Goal: Information Seeking & Learning: Get advice/opinions

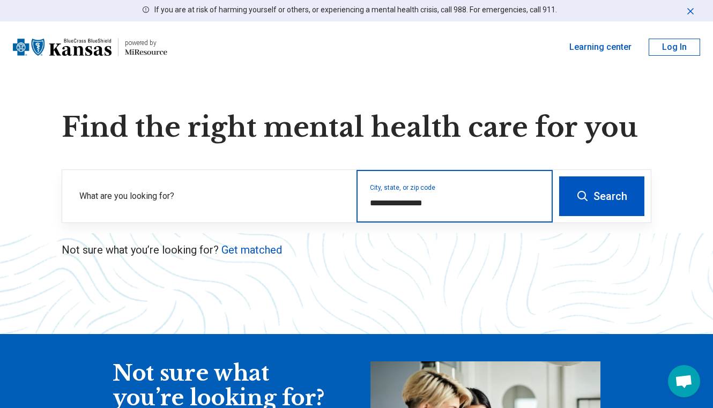
click at [441, 197] on input "**********" at bounding box center [455, 203] width 170 height 13
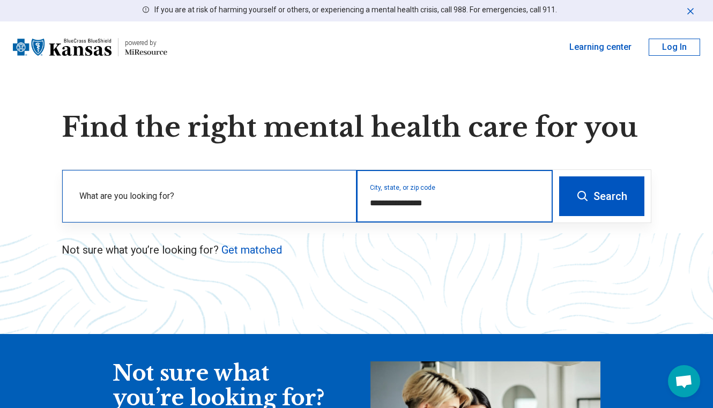
drag, startPoint x: 448, startPoint y: 203, endPoint x: 340, endPoint y: 201, distance: 108.3
click at [342, 201] on div "**********" at bounding box center [307, 196] width 491 height 53
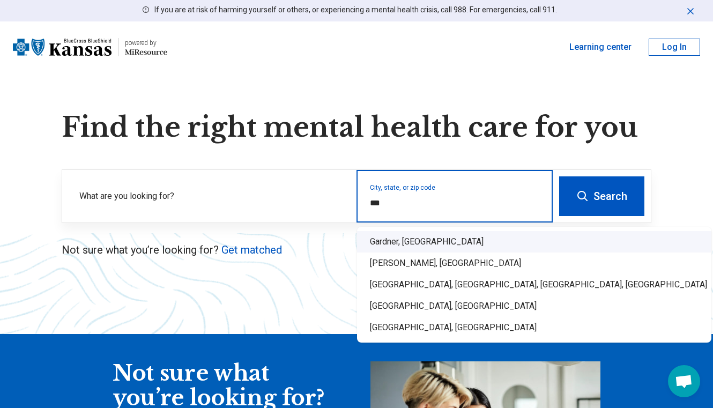
click at [407, 242] on div "Gardner, KS" at bounding box center [534, 241] width 354 height 21
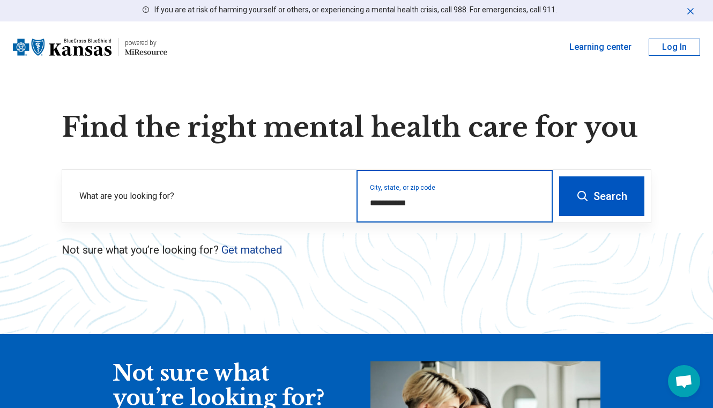
type input "**********"
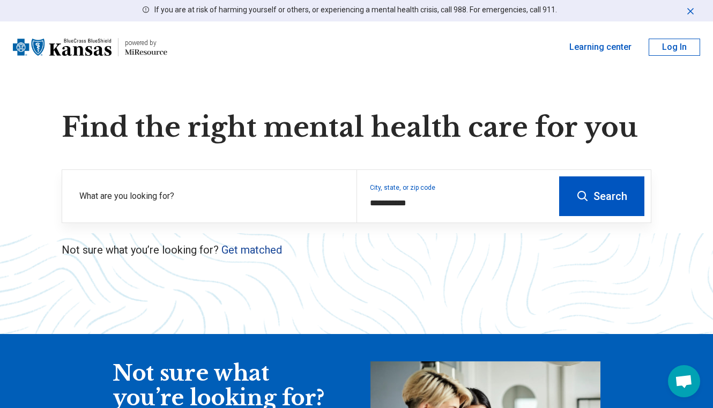
click at [262, 250] on link "Get matched" at bounding box center [251, 249] width 61 height 13
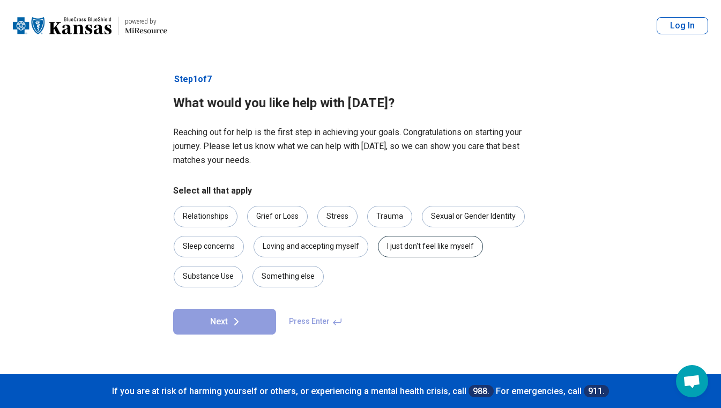
click at [406, 246] on div "I just don't feel like myself" at bounding box center [430, 246] width 105 height 21
drag, startPoint x: 322, startPoint y: 245, endPoint x: 310, endPoint y: 245, distance: 11.8
click at [322, 245] on div "Loving and accepting myself" at bounding box center [311, 246] width 115 height 21
click at [204, 218] on div "Relationships" at bounding box center [206, 216] width 64 height 21
click at [260, 214] on div "Grief or Loss" at bounding box center [277, 216] width 61 height 21
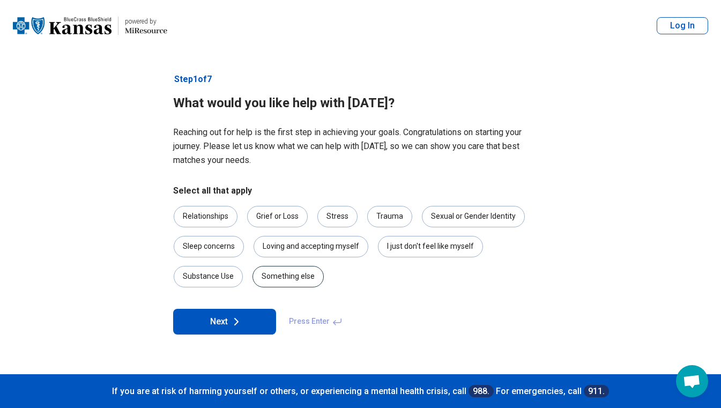
click at [282, 279] on div "Something else" at bounding box center [288, 276] width 71 height 21
click at [244, 321] on button "Next" at bounding box center [224, 322] width 103 height 26
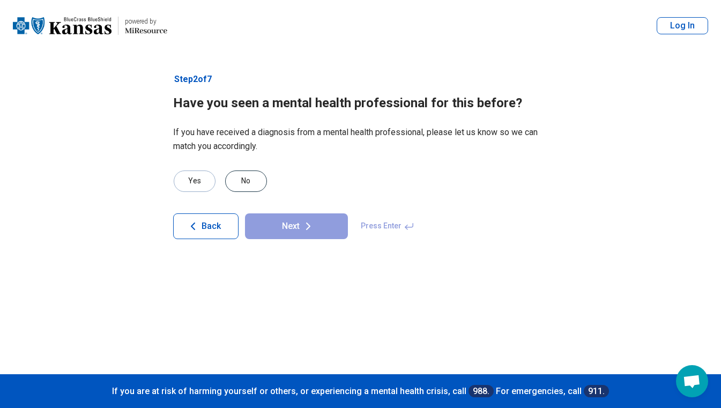
click at [239, 182] on div "No" at bounding box center [246, 181] width 42 height 21
click at [298, 225] on button "Next" at bounding box center [296, 226] width 103 height 26
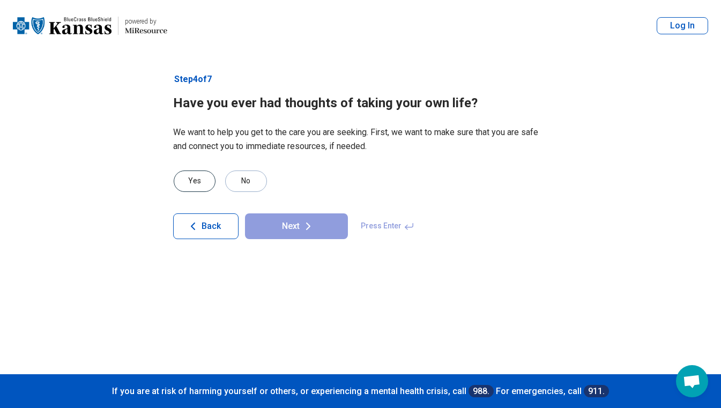
click at [192, 181] on div "Yes" at bounding box center [195, 181] width 42 height 21
click at [312, 224] on icon at bounding box center [308, 226] width 13 height 13
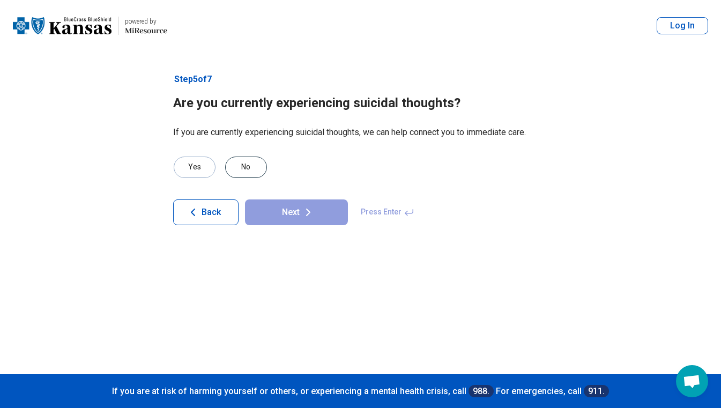
click at [240, 168] on div "No" at bounding box center [246, 167] width 42 height 21
click at [296, 219] on button "Next" at bounding box center [296, 212] width 103 height 26
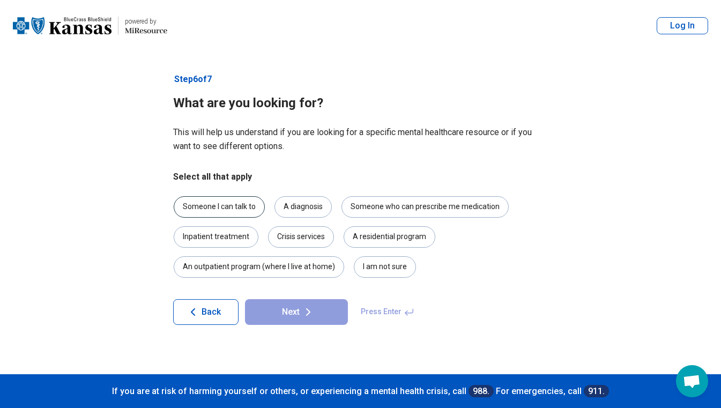
click at [212, 202] on div "Someone I can talk to" at bounding box center [219, 206] width 91 height 21
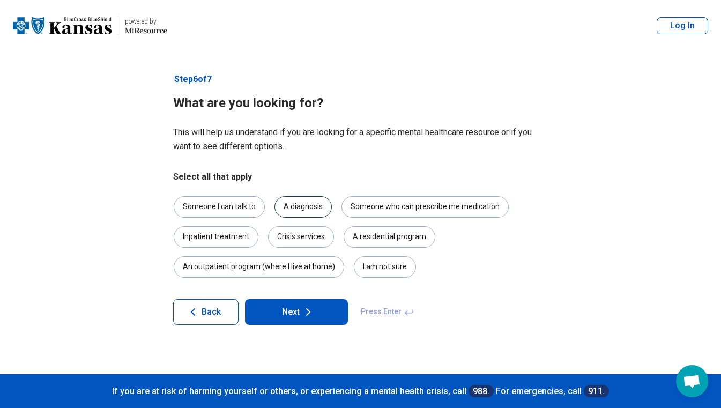
click at [303, 210] on div "A diagnosis" at bounding box center [303, 206] width 57 height 21
click at [67, 182] on main "powered by Miresource logo Log In Step 6 of 7 What are you looking for? This wi…" at bounding box center [360, 204] width 721 height 408
click at [303, 319] on button "Next" at bounding box center [296, 312] width 103 height 26
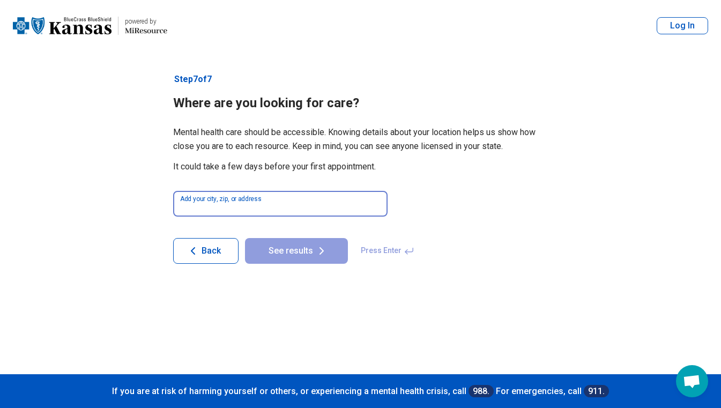
click at [208, 208] on input at bounding box center [280, 204] width 214 height 26
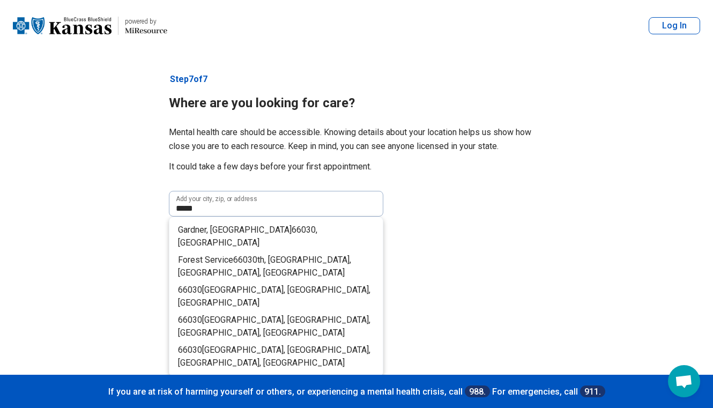
click at [193, 230] on span "Gardner, KS" at bounding box center [235, 230] width 114 height 10
type input "**********"
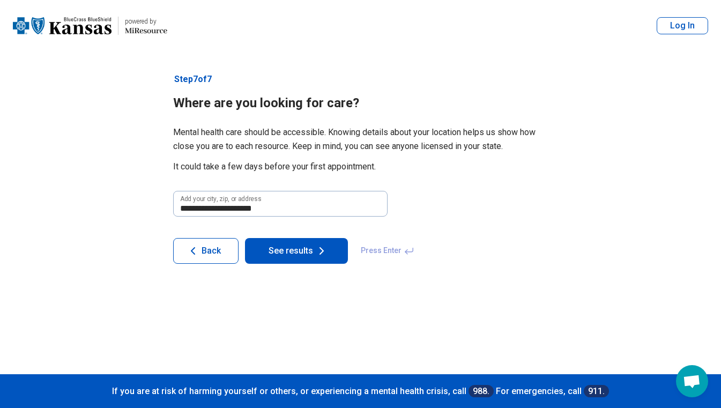
click at [305, 255] on button "See results" at bounding box center [296, 251] width 103 height 26
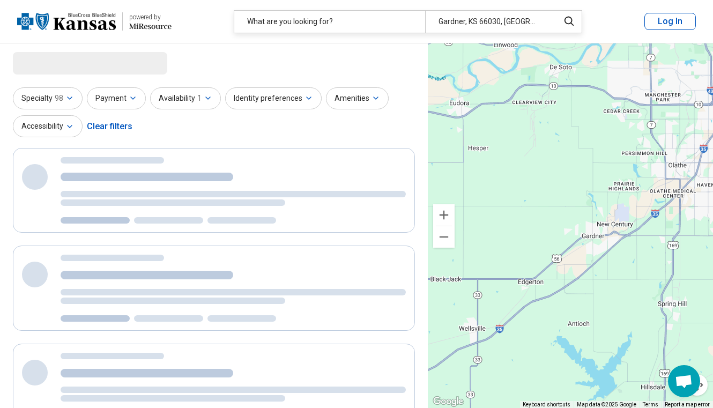
select select "***"
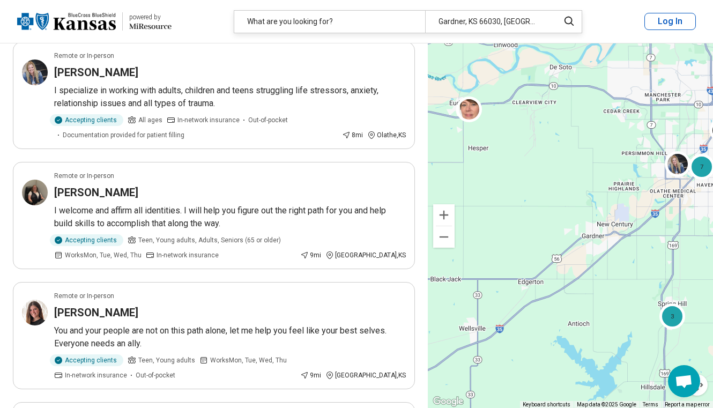
scroll to position [31, 0]
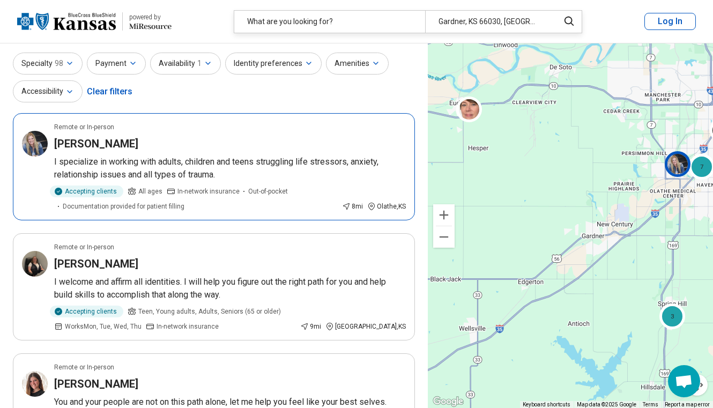
click at [130, 147] on h3 "[PERSON_NAME]" at bounding box center [96, 143] width 84 height 15
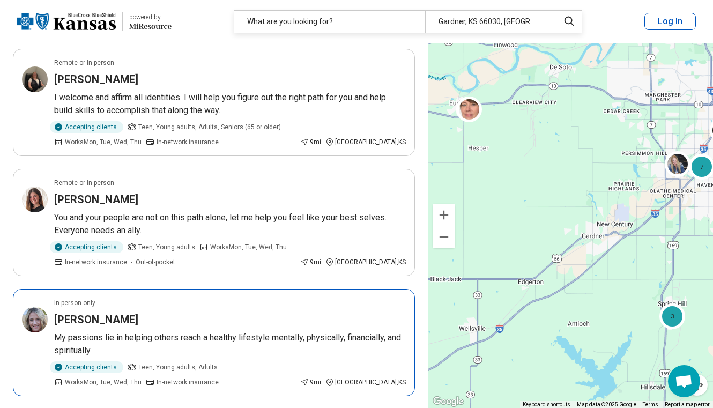
scroll to position [190, 0]
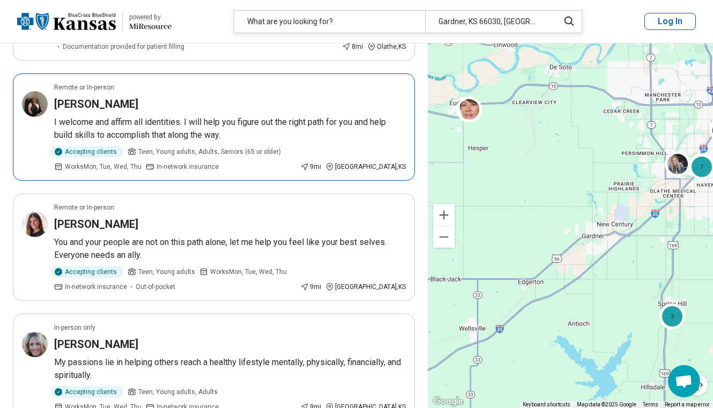
click at [159, 120] on p "I welcome and affirm all identities. I will help you figure out the right path …" at bounding box center [230, 129] width 352 height 26
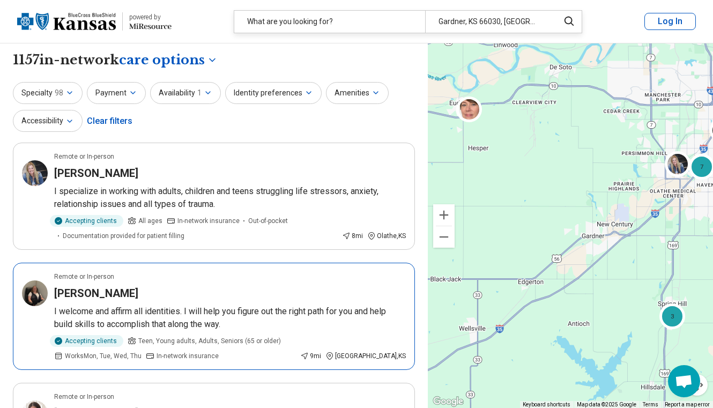
scroll to position [0, 0]
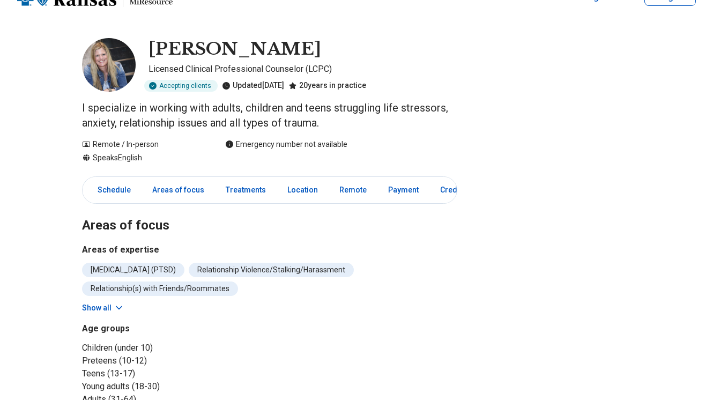
scroll to position [68, 0]
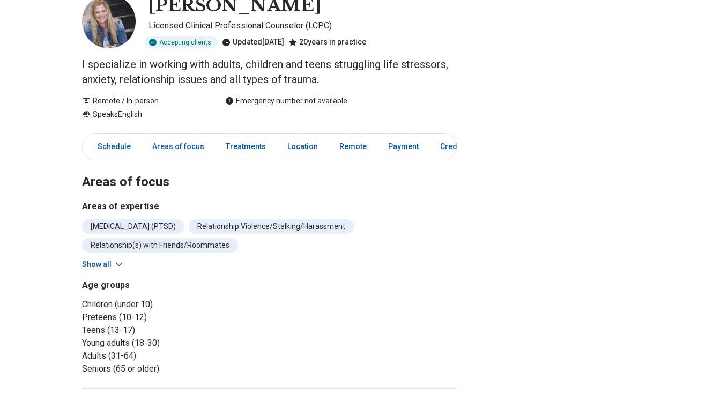
click at [99, 264] on button "Show all" at bounding box center [103, 264] width 42 height 11
click at [119, 263] on icon at bounding box center [119, 264] width 11 height 11
click at [99, 265] on button "Show all" at bounding box center [103, 264] width 42 height 11
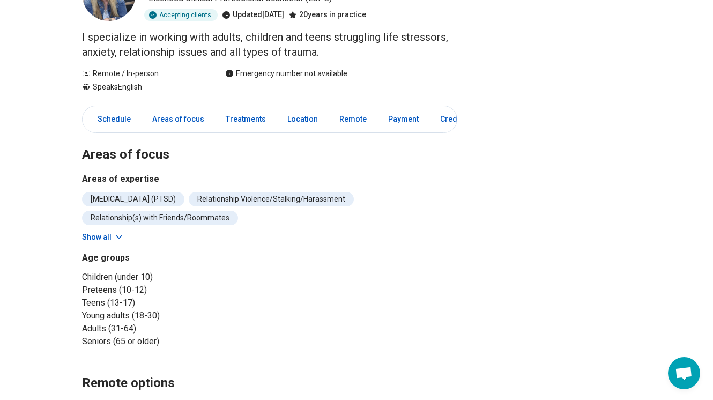
scroll to position [0, 0]
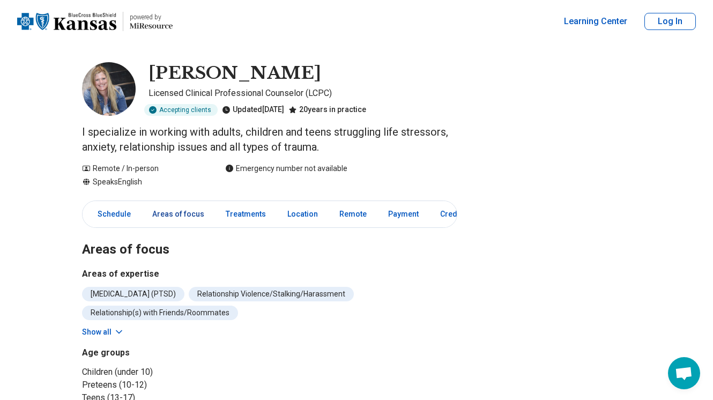
click at [161, 211] on link "Areas of focus" at bounding box center [178, 214] width 65 height 22
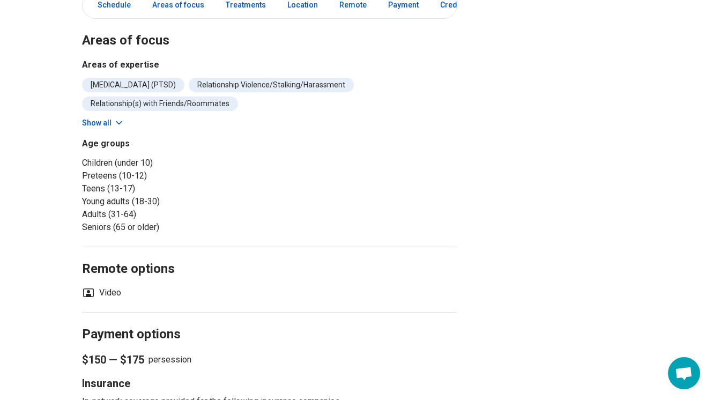
scroll to position [215, 0]
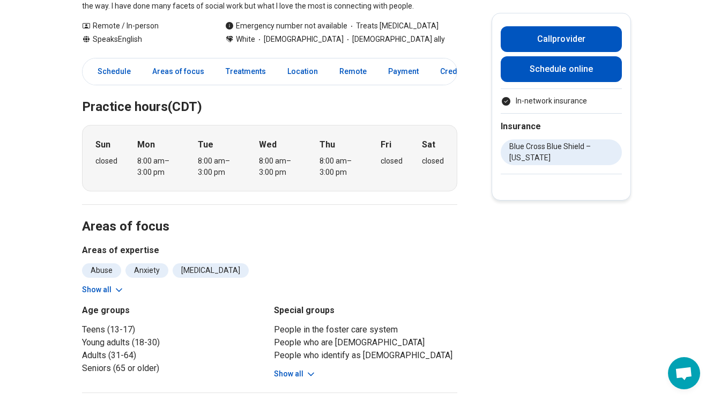
scroll to position [213, 0]
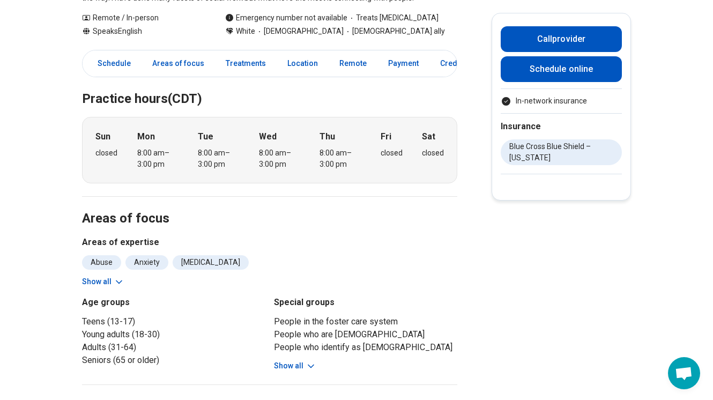
click at [105, 283] on button "Show all" at bounding box center [103, 281] width 42 height 11
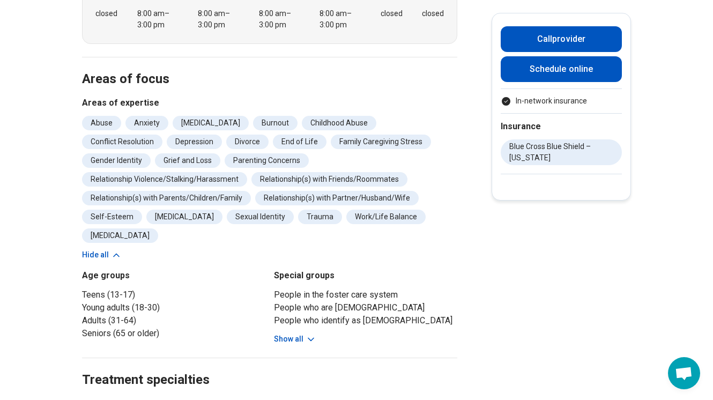
scroll to position [356, 0]
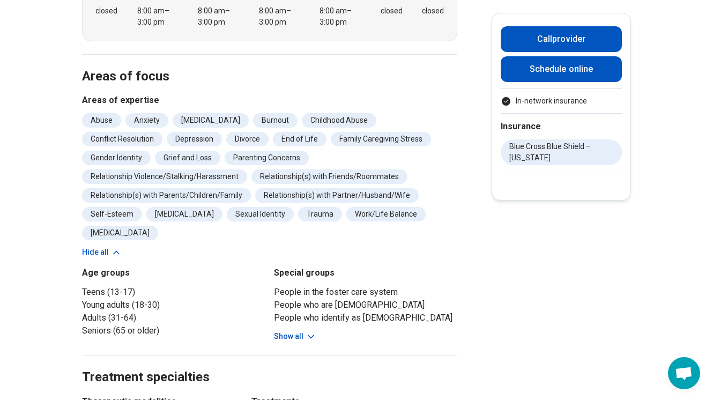
click at [294, 331] on button "Show all" at bounding box center [295, 336] width 42 height 11
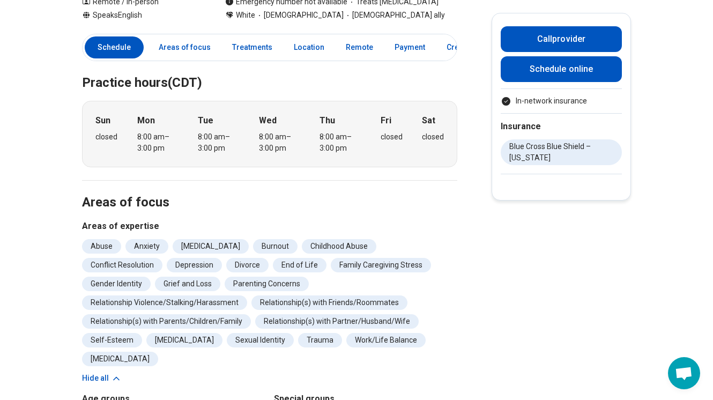
scroll to position [214, 0]
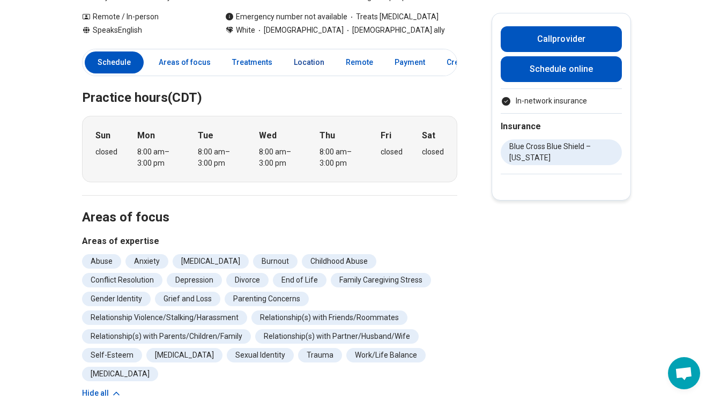
click at [307, 64] on link "Location" at bounding box center [308, 62] width 43 height 22
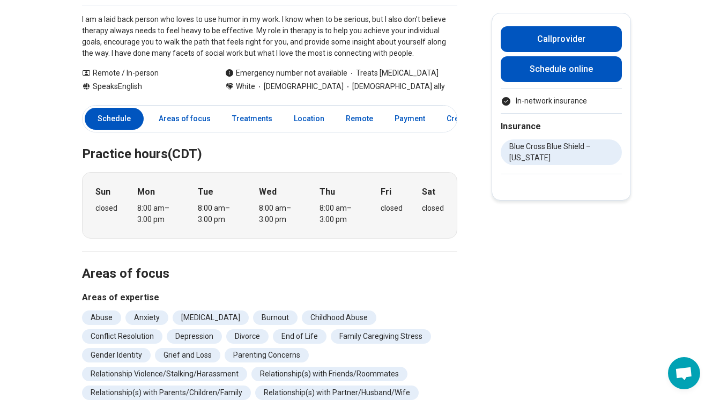
scroll to position [100, 0]
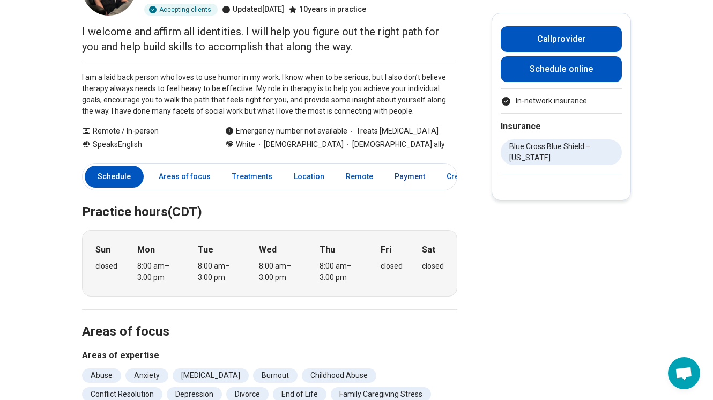
click at [402, 180] on link "Payment" at bounding box center [409, 177] width 43 height 22
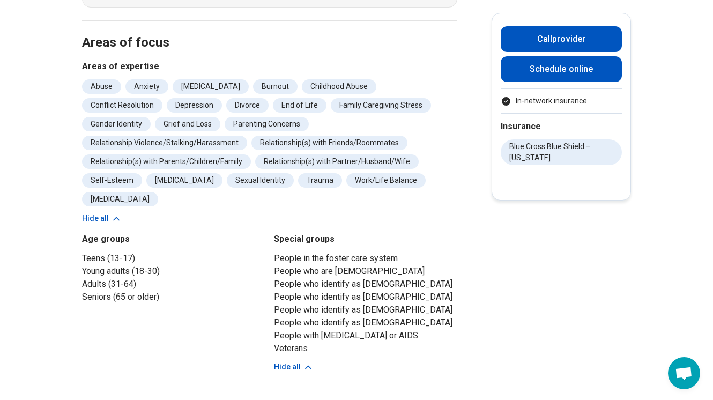
scroll to position [0, 0]
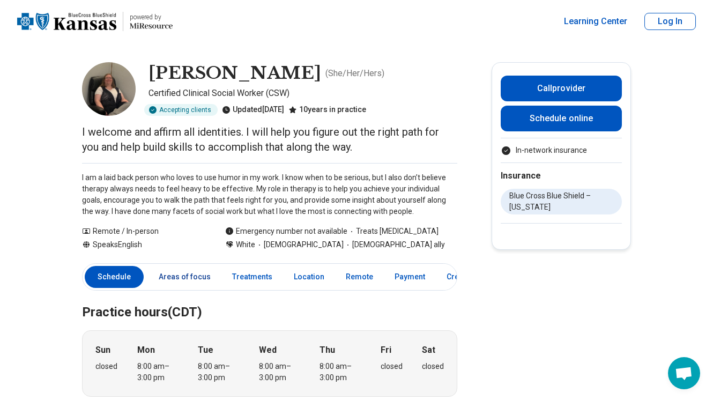
click at [191, 273] on link "Areas of focus" at bounding box center [184, 277] width 65 height 22
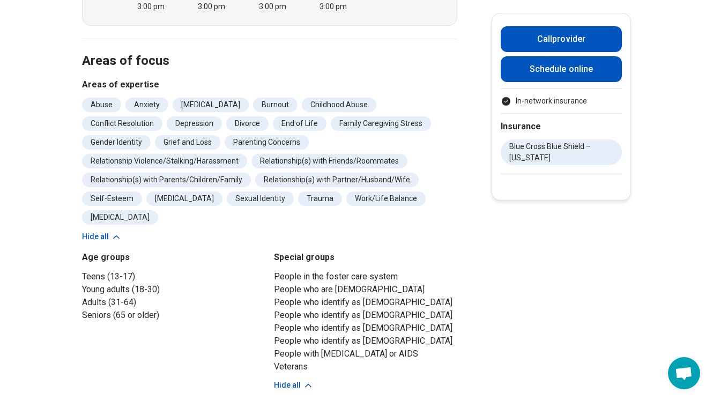
scroll to position [397, 0]
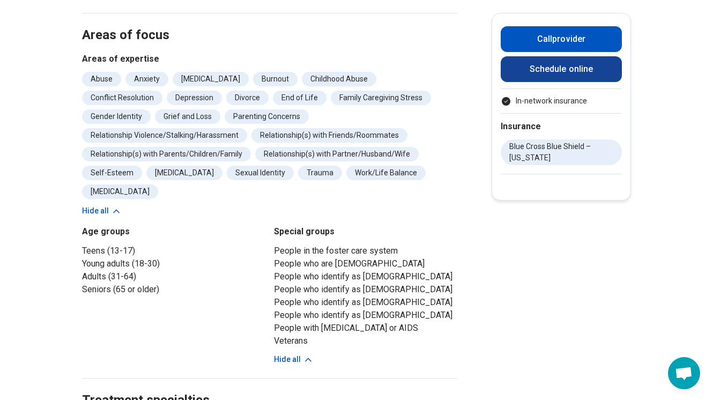
click at [562, 69] on link "Schedule online" at bounding box center [561, 69] width 121 height 26
